Goal: Transaction & Acquisition: Purchase product/service

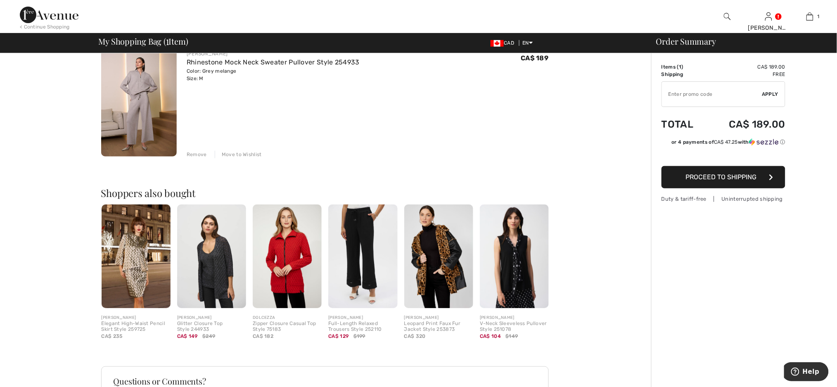
scroll to position [110, 0]
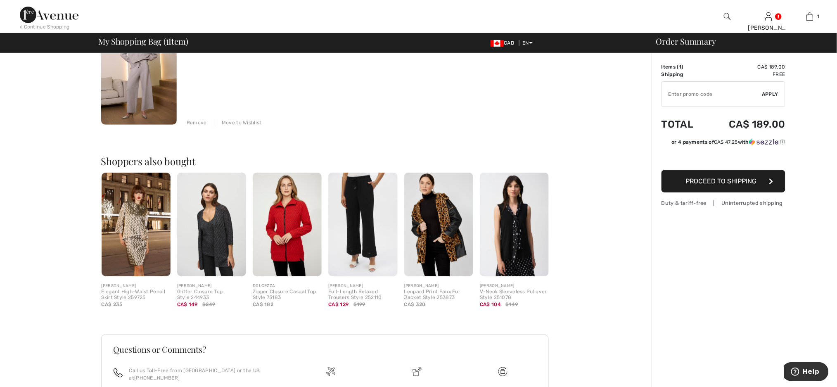
click at [282, 244] on img at bounding box center [287, 225] width 69 height 104
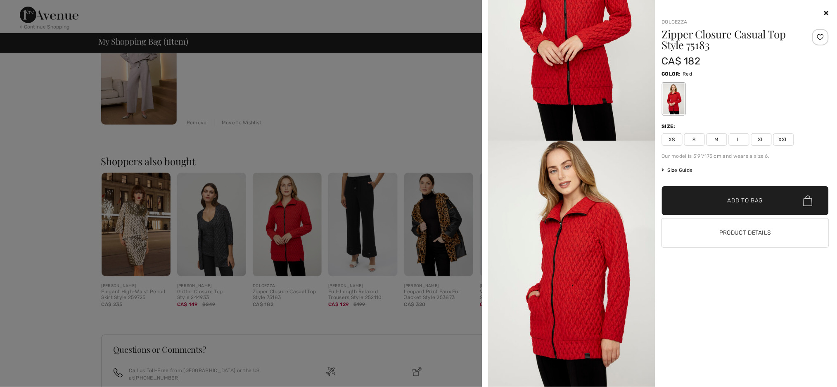
click at [820, 37] on div at bounding box center [820, 37] width 17 height 17
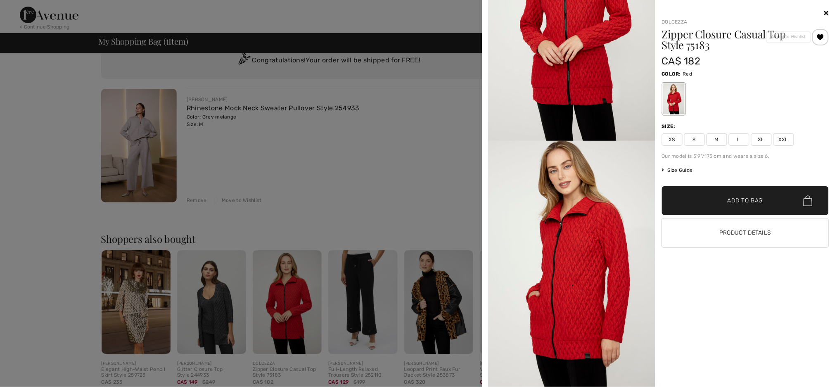
scroll to position [0, 0]
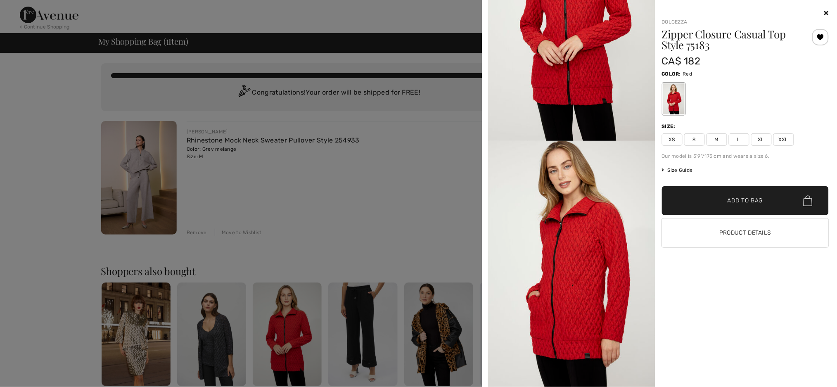
click at [319, 168] on div at bounding box center [418, 193] width 837 height 387
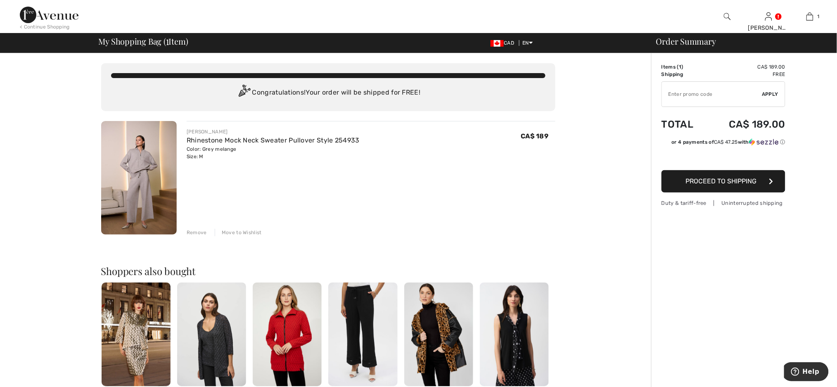
click at [52, 15] on img at bounding box center [49, 15] width 59 height 17
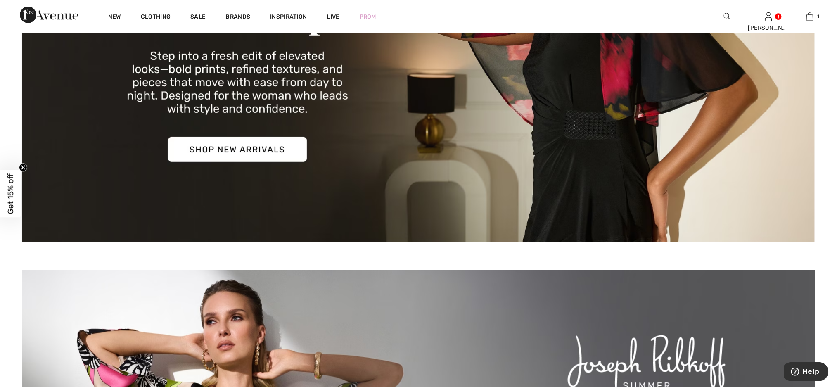
scroll to position [165, 0]
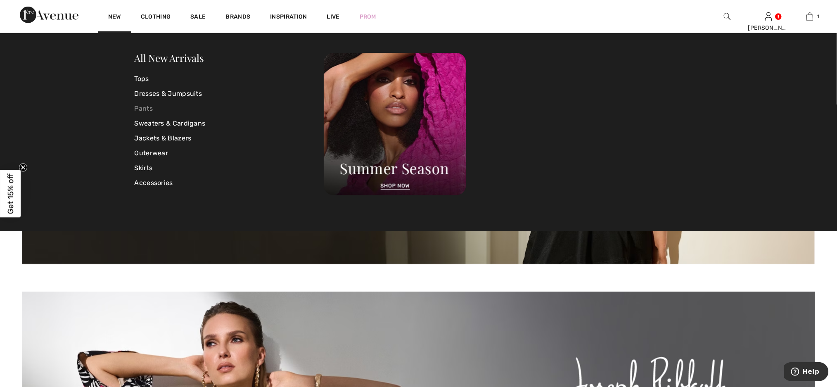
click at [144, 108] on link "Pants" at bounding box center [230, 108] width 190 height 15
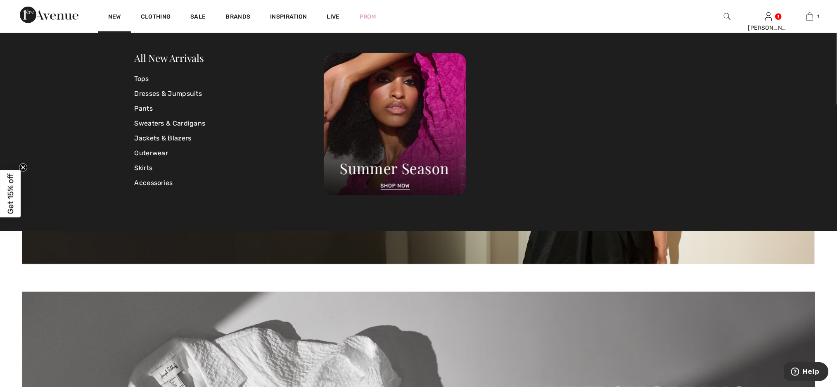
scroll to position [385, 0]
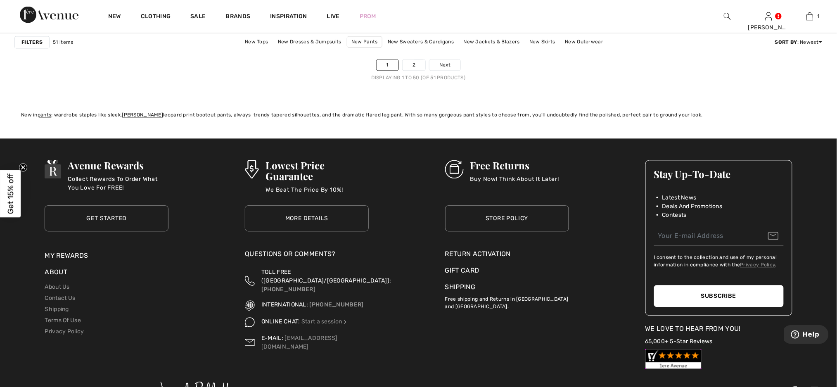
scroll to position [4955, 0]
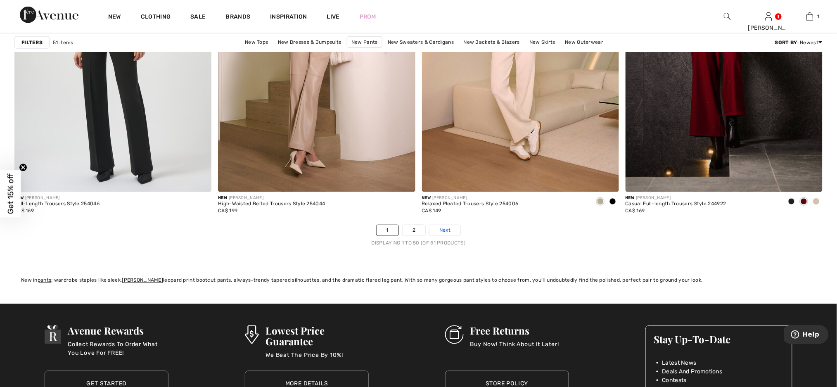
click at [451, 231] on span "Next" at bounding box center [444, 230] width 11 height 7
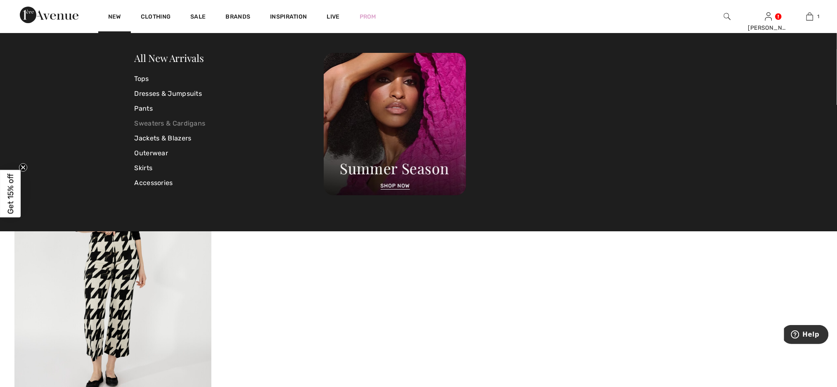
click at [162, 119] on link "Sweaters & Cardigans" at bounding box center [230, 123] width 190 height 15
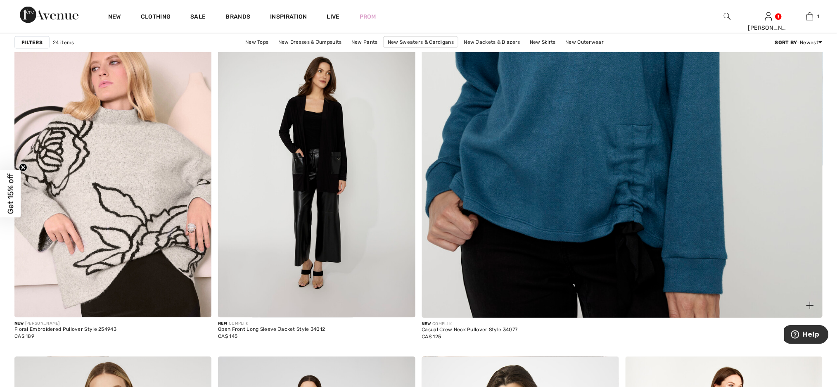
scroll to position [440, 0]
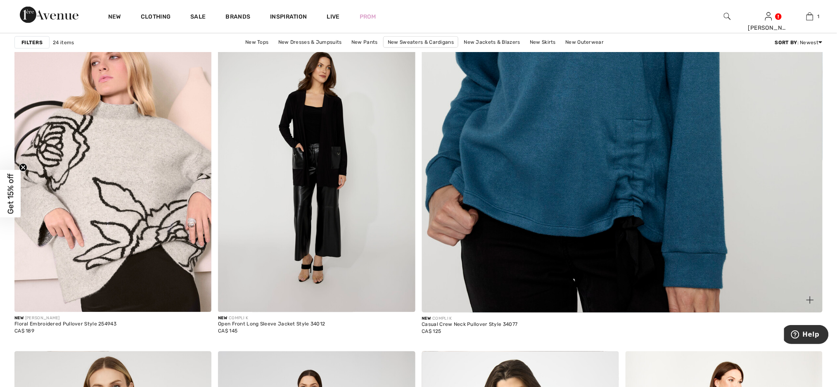
click at [604, 145] on img at bounding box center [622, 42] width 481 height 721
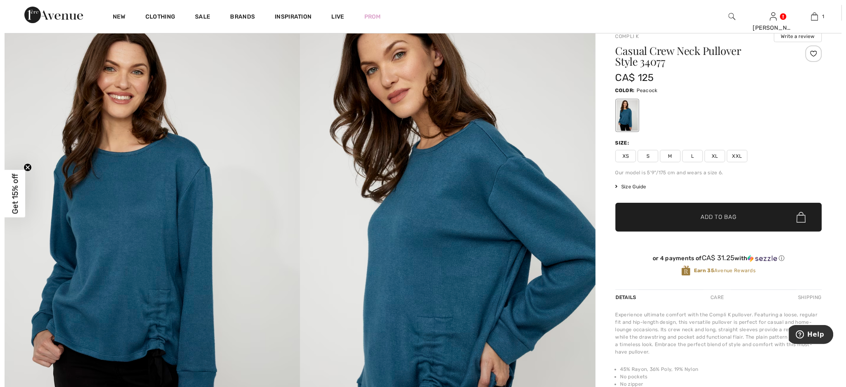
scroll to position [55, 0]
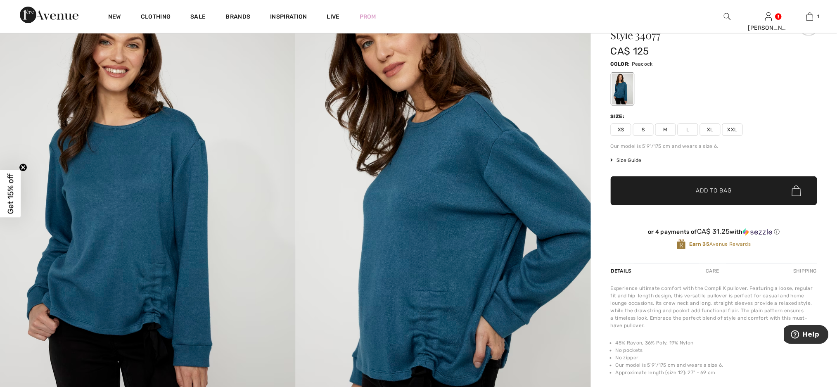
click at [426, 216] on img at bounding box center [444, 215] width 296 height 443
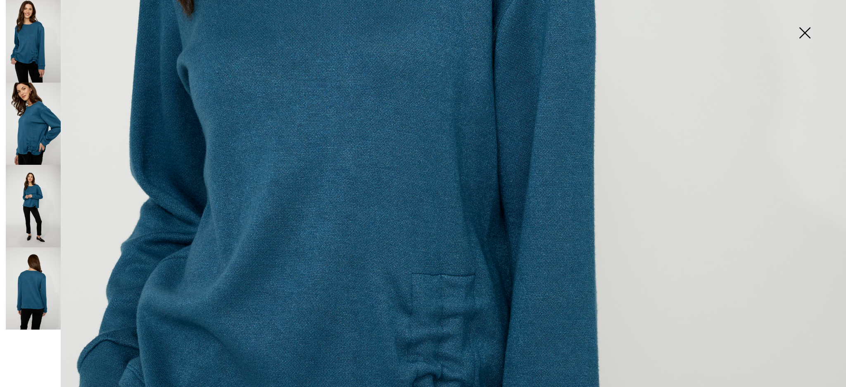
scroll to position [605, 0]
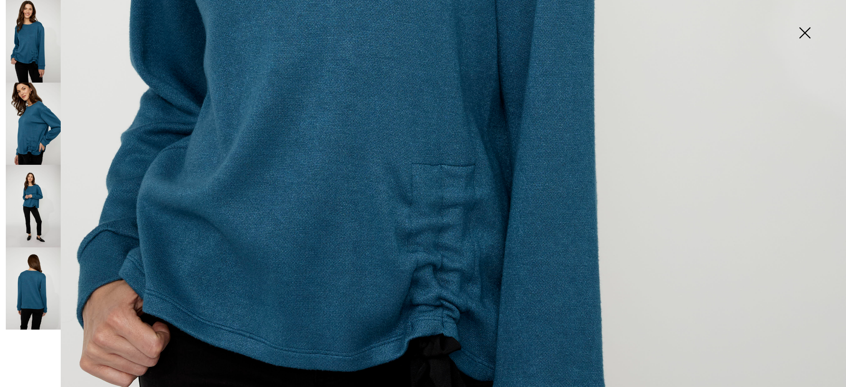
click at [33, 215] on img at bounding box center [33, 206] width 55 height 83
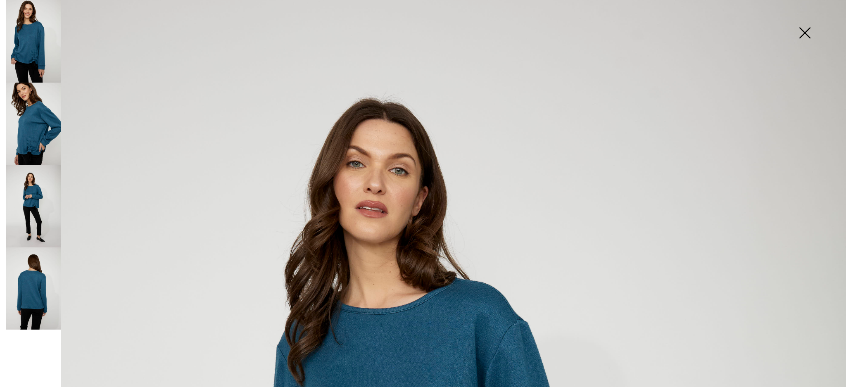
scroll to position [0, 0]
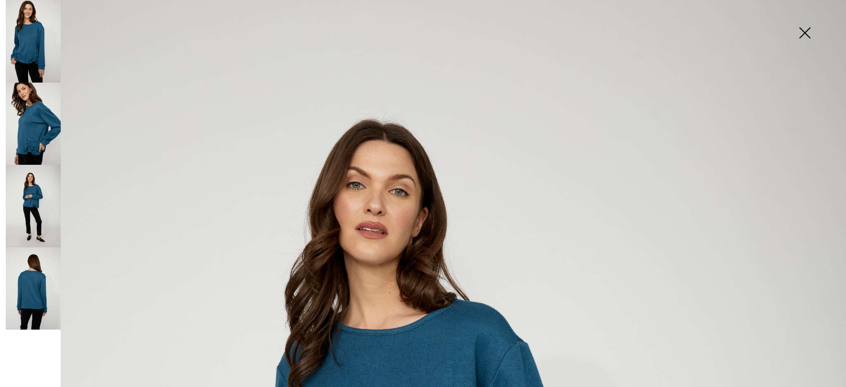
click at [45, 134] on img at bounding box center [33, 124] width 55 height 83
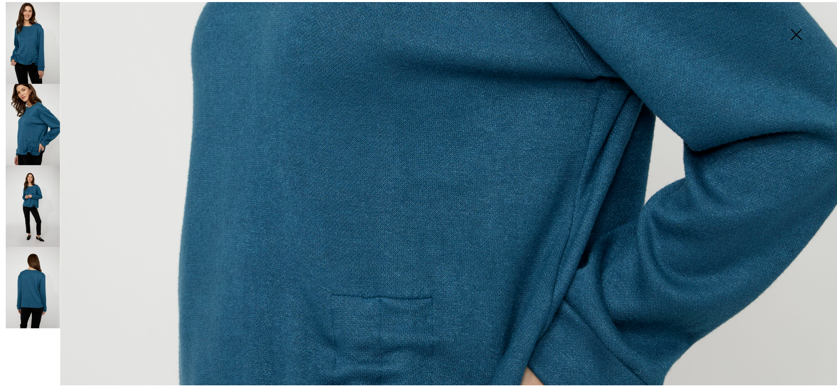
scroll to position [661, 0]
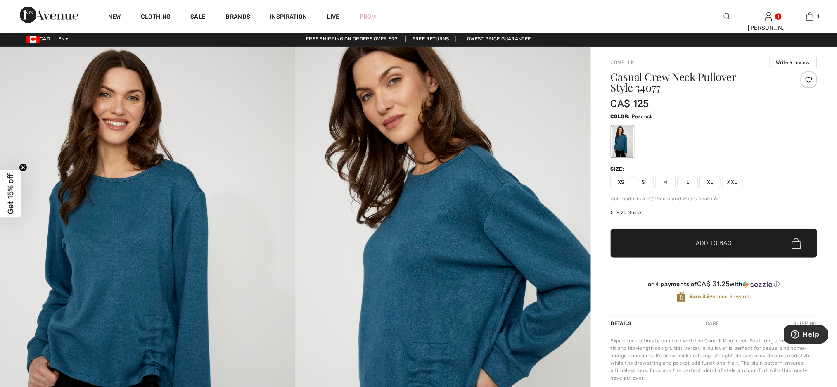
scroll to position [0, 0]
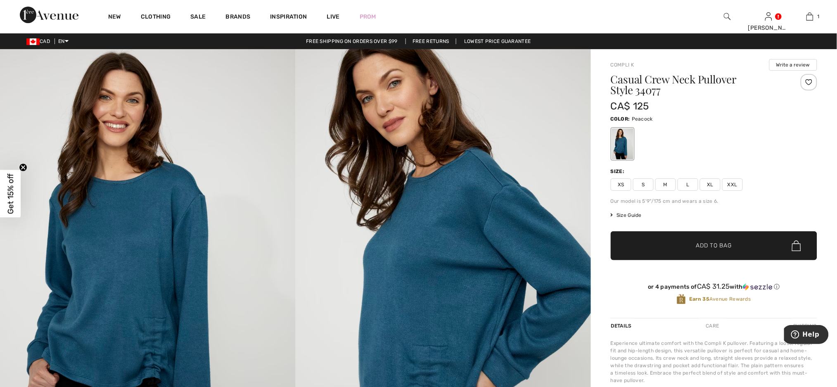
click at [812, 80] on div at bounding box center [809, 82] width 17 height 17
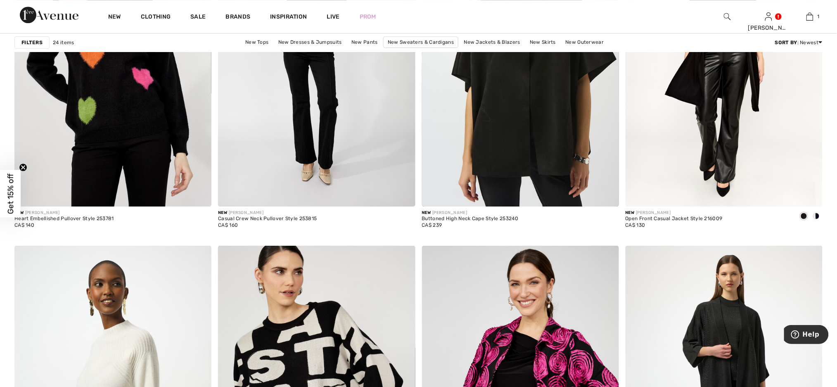
scroll to position [716, 0]
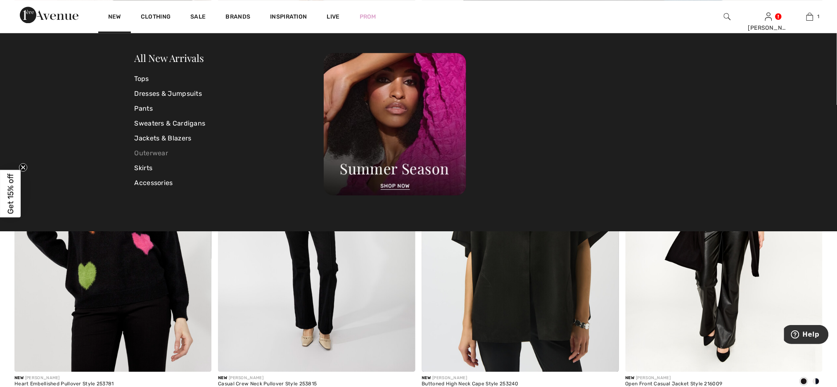
click at [152, 151] on link "Outerwear" at bounding box center [230, 153] width 190 height 15
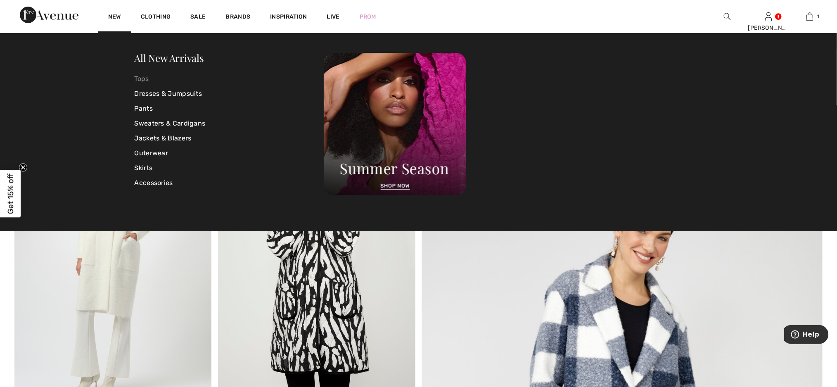
click at [139, 77] on link "Tops" at bounding box center [230, 78] width 190 height 15
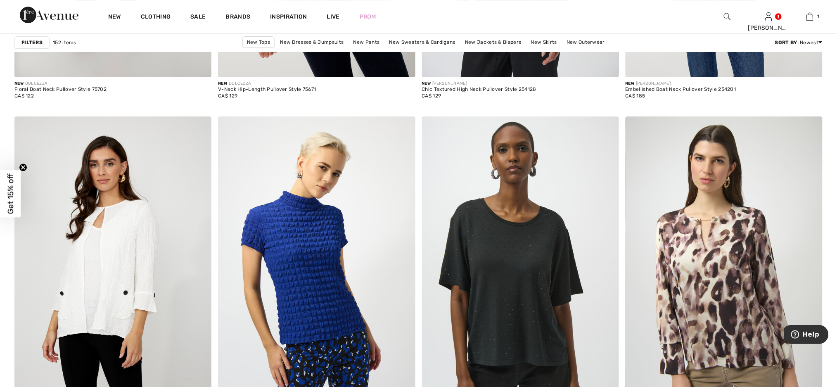
scroll to position [1101, 0]
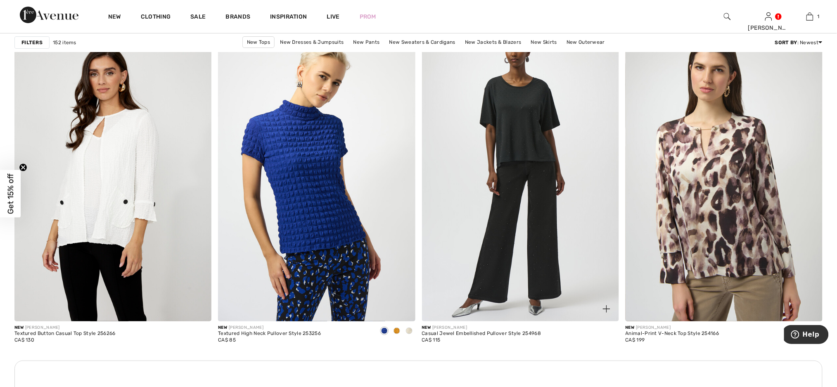
click at [524, 138] on img at bounding box center [520, 174] width 197 height 296
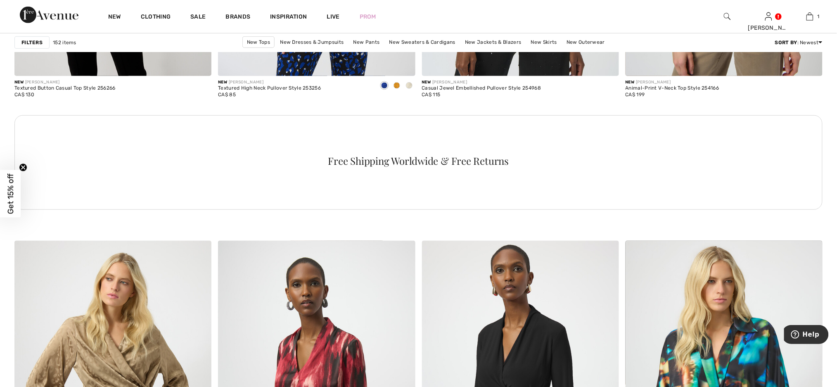
scroll to position [1211, 0]
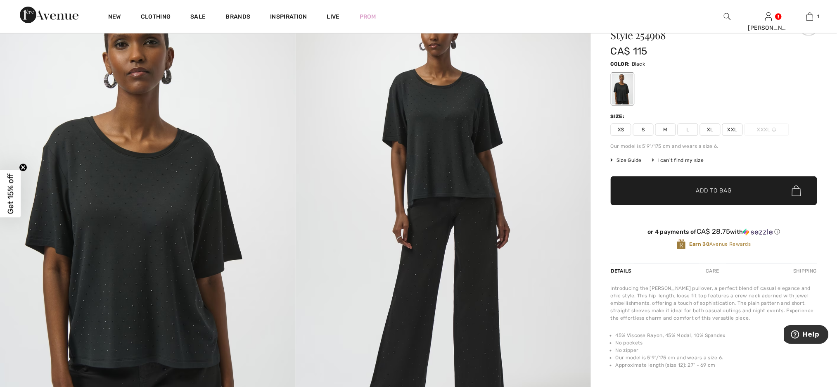
click at [151, 206] on img at bounding box center [148, 215] width 296 height 443
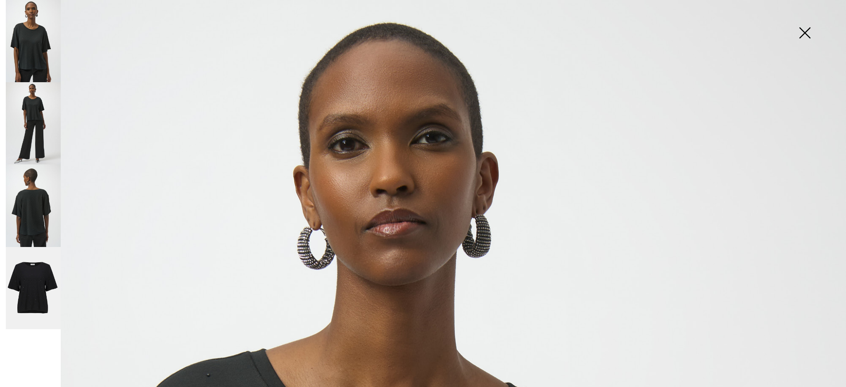
click at [808, 30] on img at bounding box center [804, 33] width 41 height 43
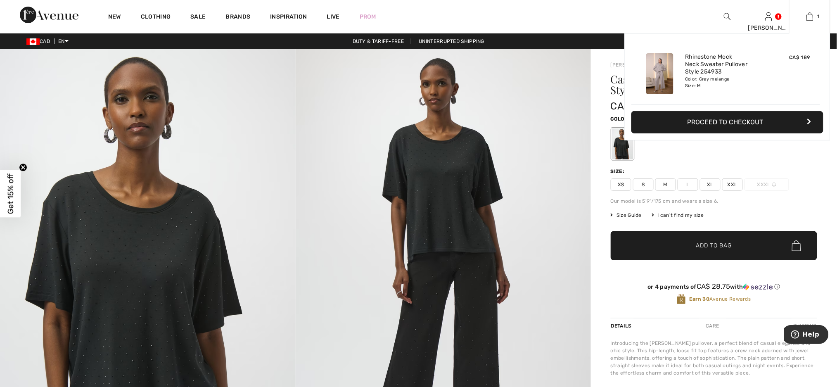
click at [765, 123] on button "Proceed to Checkout" at bounding box center [727, 122] width 192 height 22
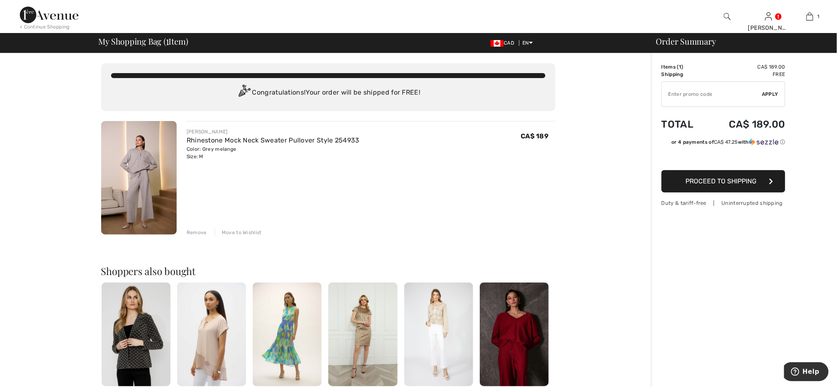
click at [729, 181] on span "Proceed to Shipping" at bounding box center [721, 181] width 71 height 8
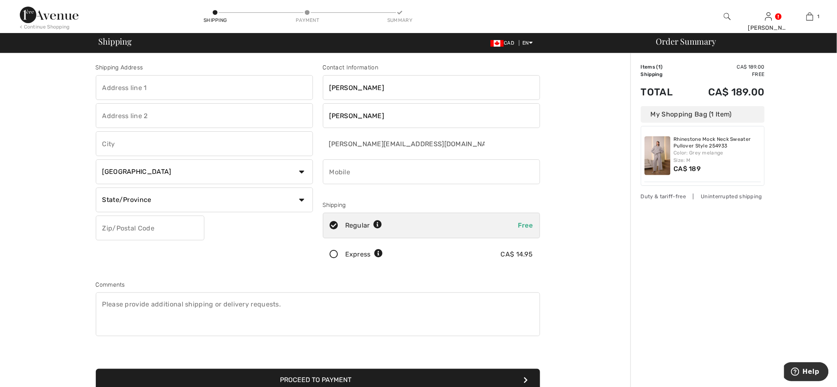
click at [166, 90] on input "text" at bounding box center [204, 87] width 217 height 25
type input "221 BUNTING RD"
type input "DEFLECTO CANADA"
type input "ST CATHARINES"
select select "ON"
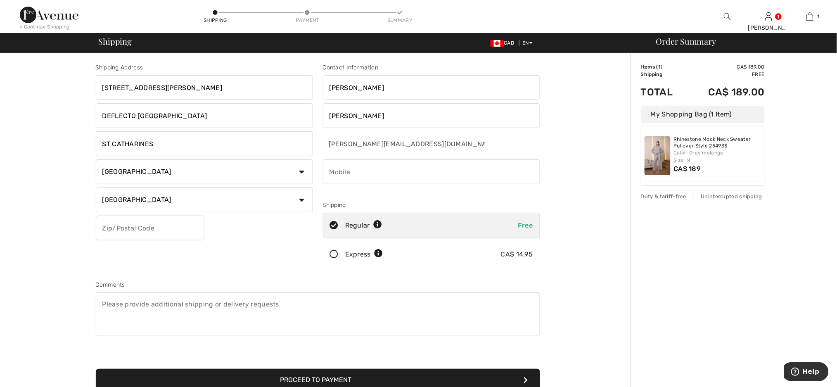
type input "L2M3Y2"
type input "2892411428"
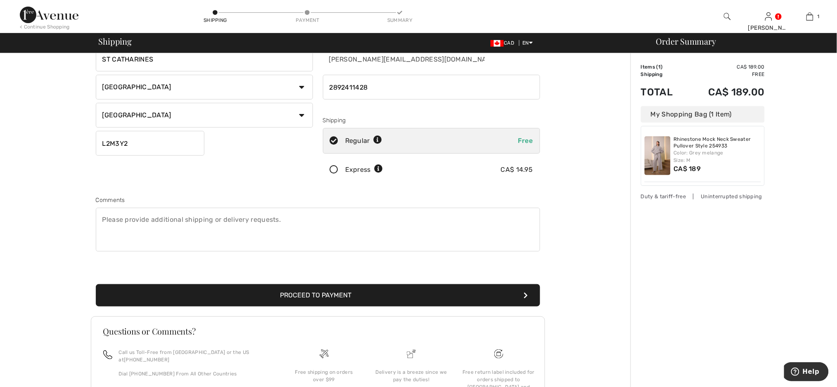
scroll to position [110, 0]
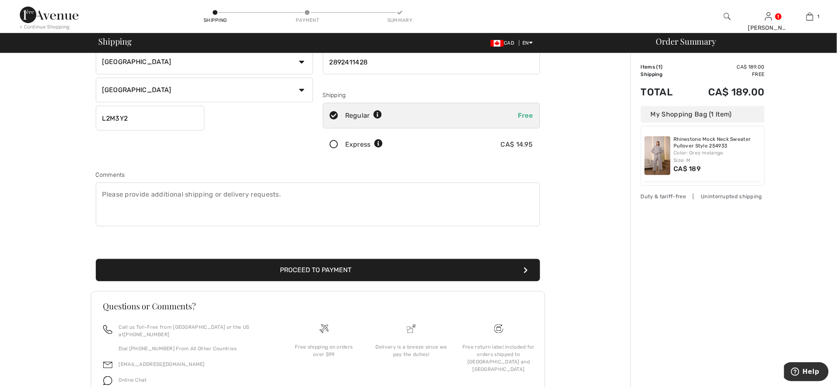
click at [102, 195] on textarea at bounding box center [318, 205] width 444 height 44
click at [145, 196] on textarea "Only Mon-Fri delivery please" at bounding box center [318, 205] width 444 height 44
click at [264, 198] on textarea "Only Mon-Fri (till 3:30 pm) delivery please" at bounding box center [318, 205] width 444 height 44
click at [156, 194] on textarea "Only Mon-Fri (till 3:30 pm) delivery please" at bounding box center [318, 205] width 444 height 44
click at [265, 202] on textarea "Only Mon-Fri (till 7 am-3:30 pm) delivery please" at bounding box center [318, 205] width 444 height 44
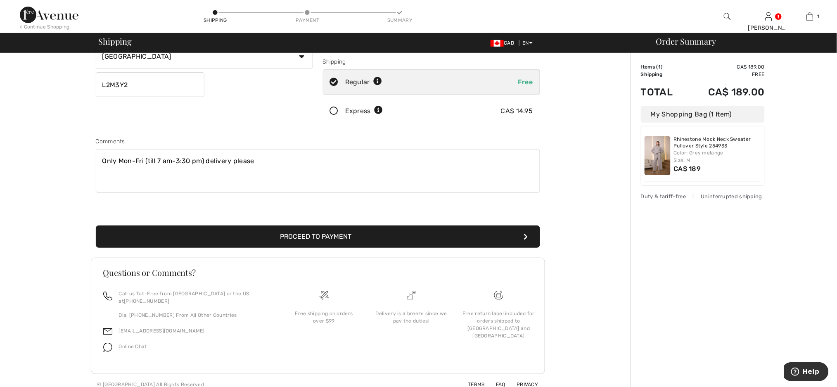
scroll to position [0, 0]
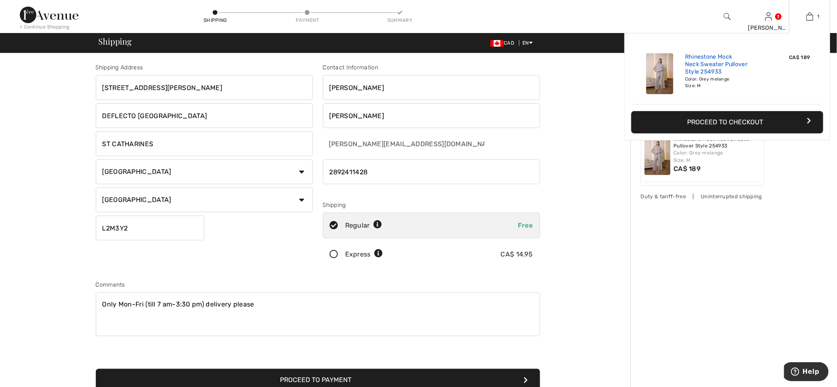
type textarea "Only Mon-Fri (till 7 am-3:30 pm) delivery please"
click at [711, 63] on link "Rhinestone Mock Neck Sweater Pullover Style 254933" at bounding box center [725, 64] width 81 height 23
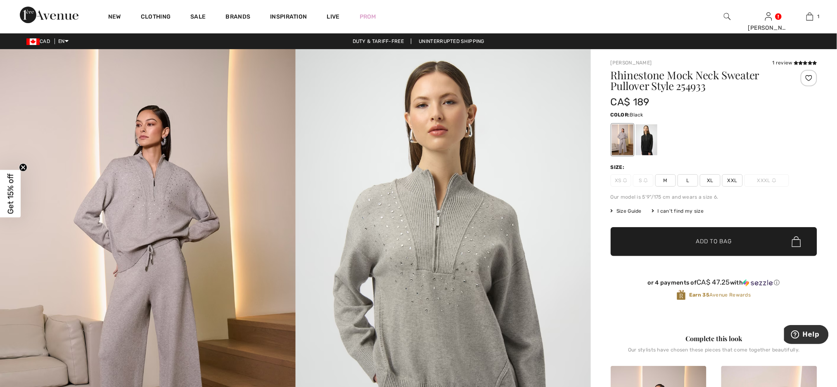
click at [653, 144] on div at bounding box center [646, 139] width 21 height 31
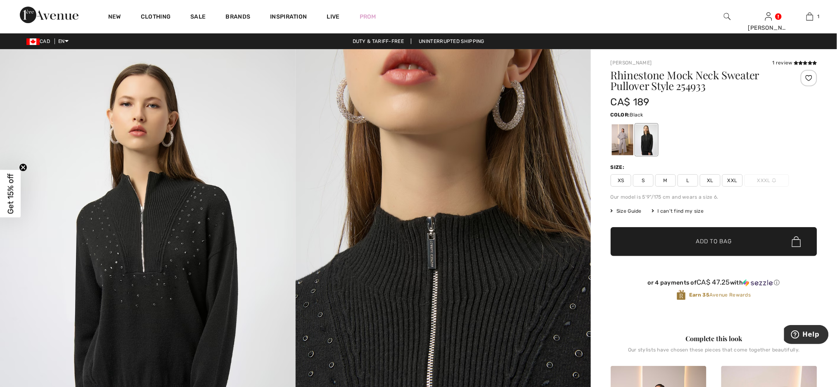
click at [667, 180] on span "M" at bounding box center [665, 180] width 21 height 12
click at [714, 244] on span "Add to Bag" at bounding box center [714, 241] width 36 height 9
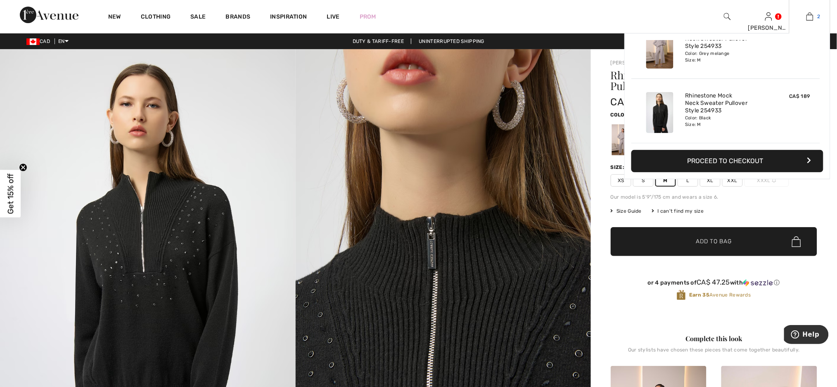
click at [809, 15] on img at bounding box center [809, 17] width 7 height 10
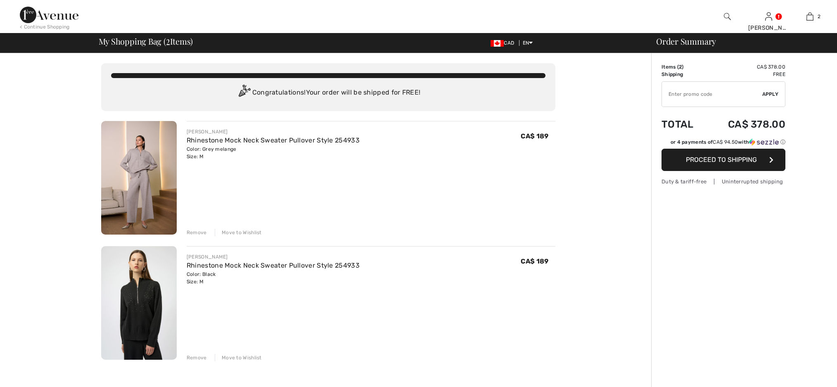
checkbox input "true"
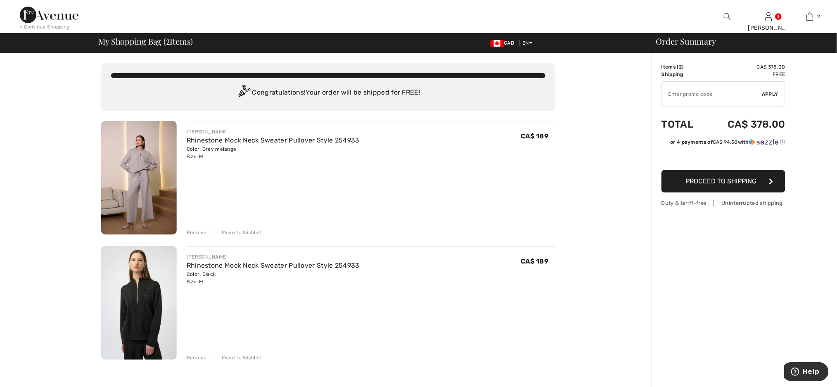
click at [199, 231] on div "Remove" at bounding box center [197, 232] width 20 height 7
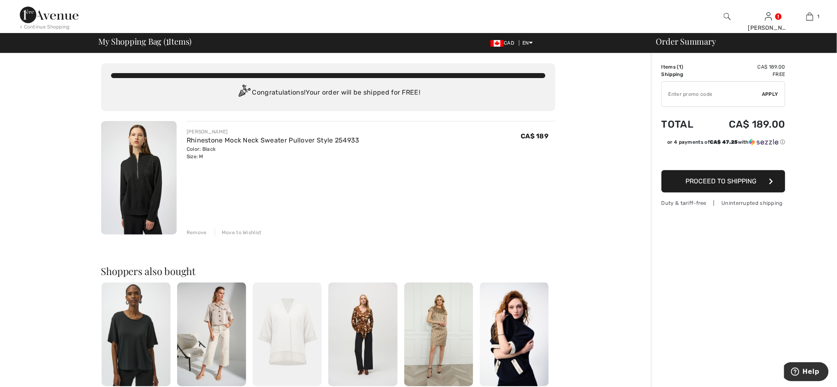
click at [729, 183] on span "Proceed to Shipping" at bounding box center [721, 181] width 71 height 8
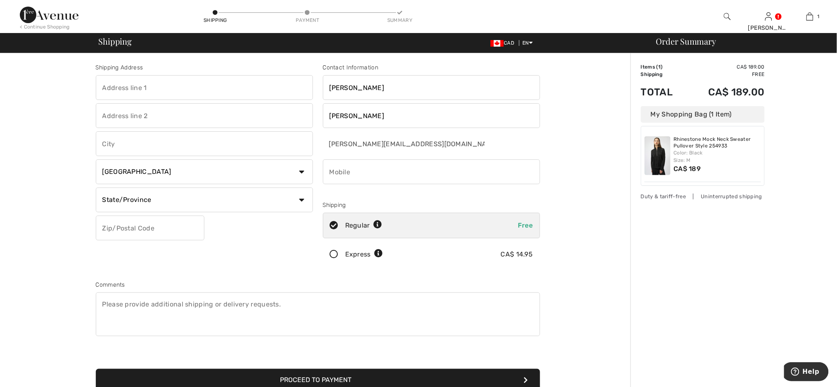
click at [197, 93] on input "text" at bounding box center [204, 87] width 217 height 25
type input "221 BUNTING RD"
type input "DEFLECTO CANADA"
type input "ST CATHARINES"
select select "ON"
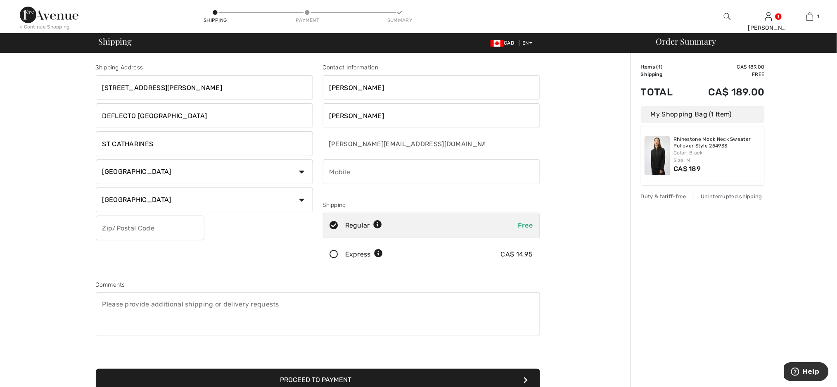
type input "L2M3Y2"
type input "2892411428"
click at [105, 306] on textarea at bounding box center [318, 314] width 444 height 44
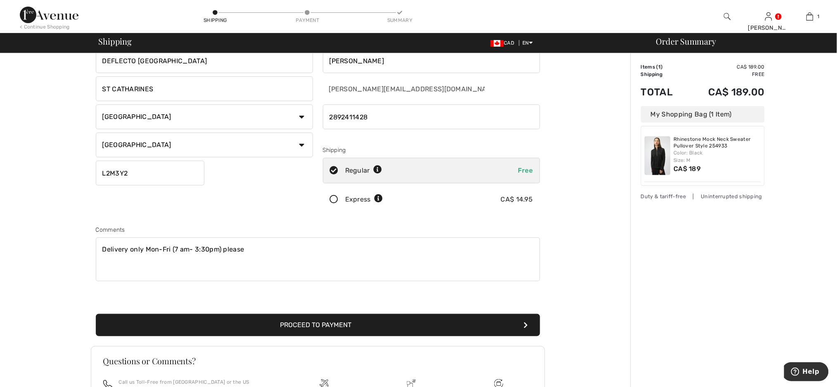
type textarea "Delivery only Mon-Fri (7 am- 3:30pm) please"
click at [323, 323] on button "Proceed to Payment" at bounding box center [318, 325] width 444 height 22
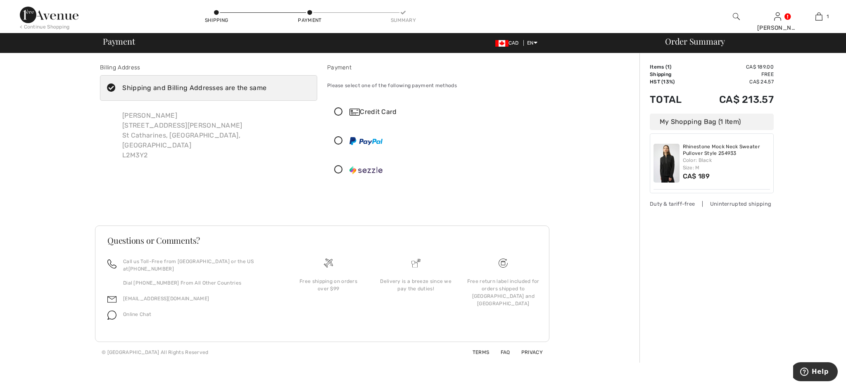
click at [340, 139] on icon at bounding box center [338, 141] width 22 height 9
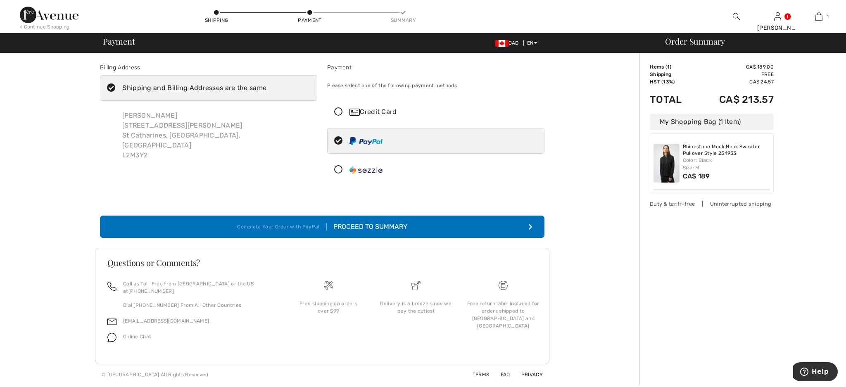
click at [376, 227] on div "Proceed to Summary" at bounding box center [367, 227] width 81 height 10
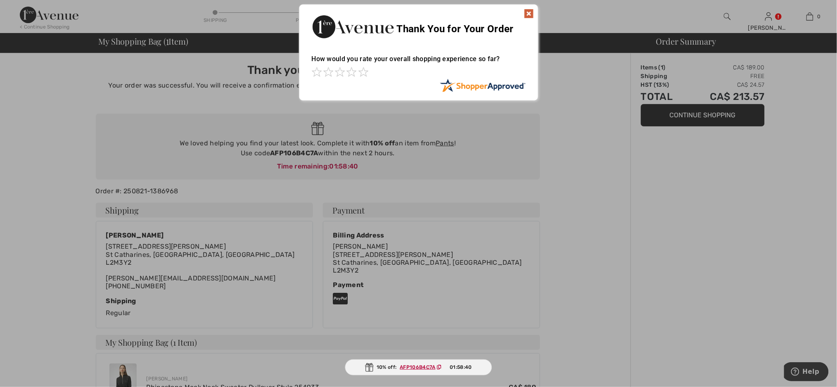
click at [525, 15] on img at bounding box center [529, 14] width 10 height 10
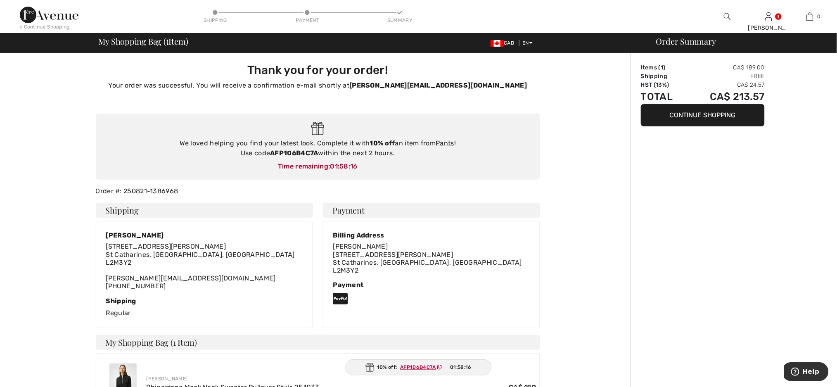
click at [727, 114] on button "Continue Shopping" at bounding box center [703, 115] width 124 height 22
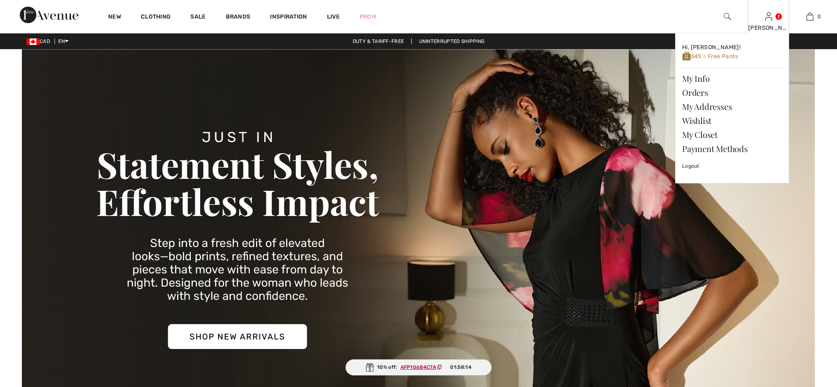
checkbox input "true"
